Goal: Navigation & Orientation: Find specific page/section

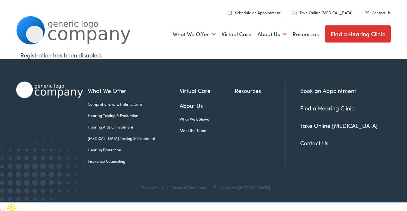
click at [150, 72] on div "What We Offer Comprehensive & Holistic Care Hearing Testing & Evaluation Hearin…" at bounding box center [203, 122] width 375 height 126
click at [181, 104] on link "About Us" at bounding box center [207, 105] width 55 height 9
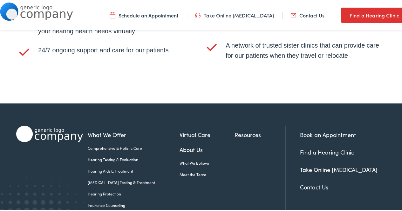
scroll to position [1307, 0]
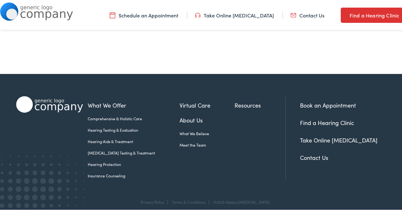
click at [183, 141] on link "Meet the Team" at bounding box center [207, 144] width 55 height 6
